Goal: Find contact information: Find contact information

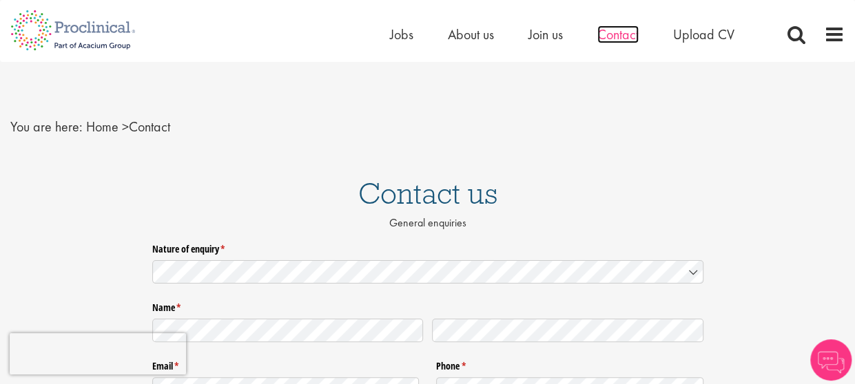
click at [609, 32] on span "Contact" at bounding box center [617, 34] width 41 height 18
